Goal: Transaction & Acquisition: Subscribe to service/newsletter

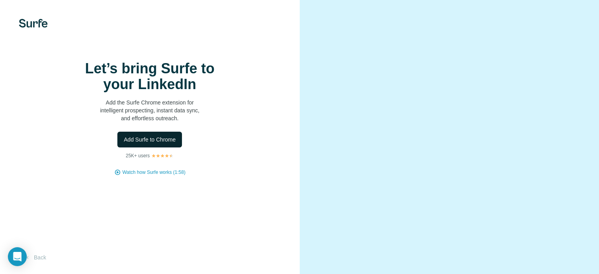
click at [156, 143] on span "Add Surfe to Chrome" at bounding box center [150, 139] width 52 height 8
click at [166, 147] on button "Add Surfe to Chrome" at bounding box center [149, 140] width 65 height 16
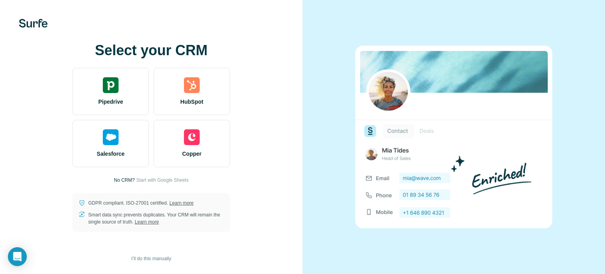
click at [281, 101] on div "Select your CRM Pipedrive HubSpot Salesforce Copper No CRM? Start with Google S…" at bounding box center [151, 137] width 271 height 189
